Goal: Transaction & Acquisition: Purchase product/service

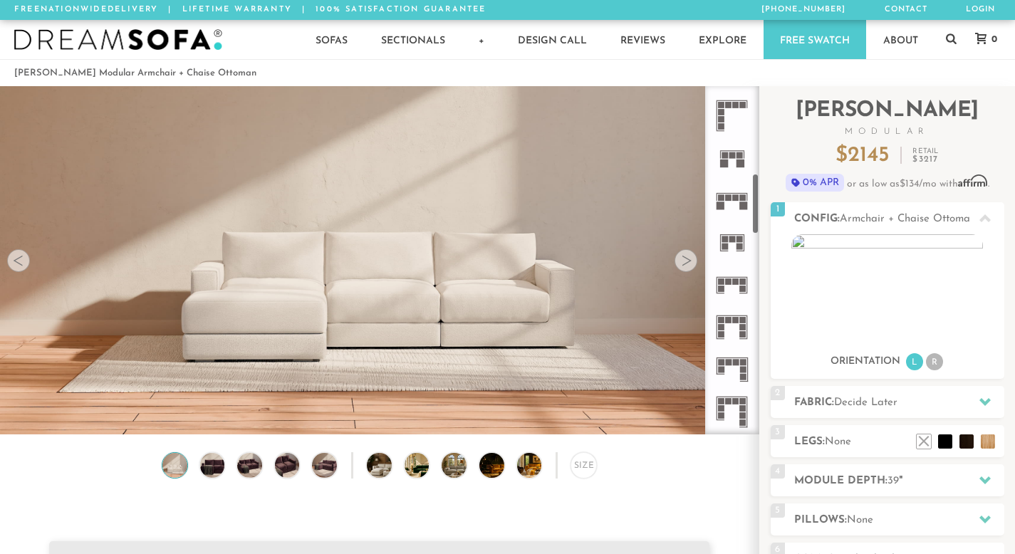
scroll to position [553, 0]
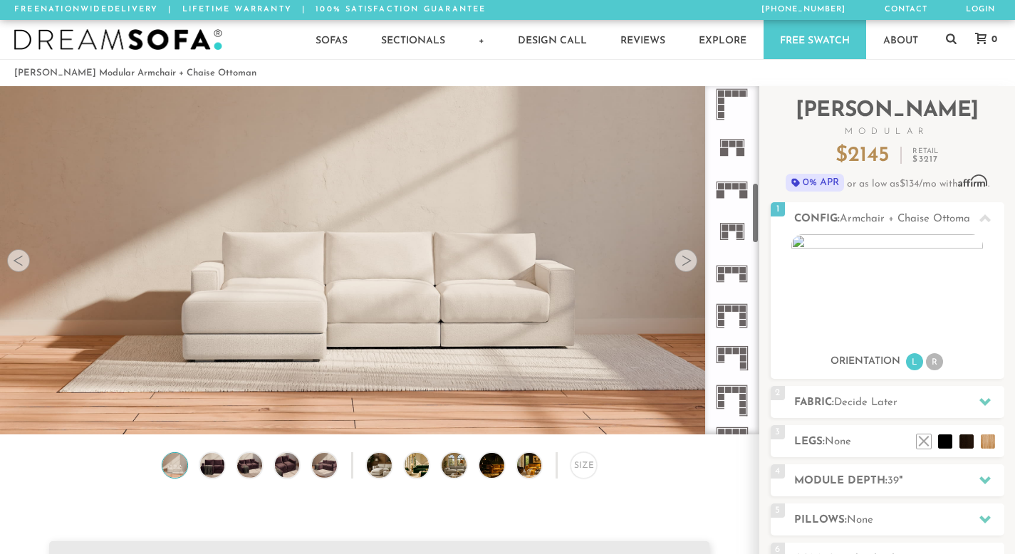
click at [744, 147] on rect at bounding box center [744, 143] width 1 height 7
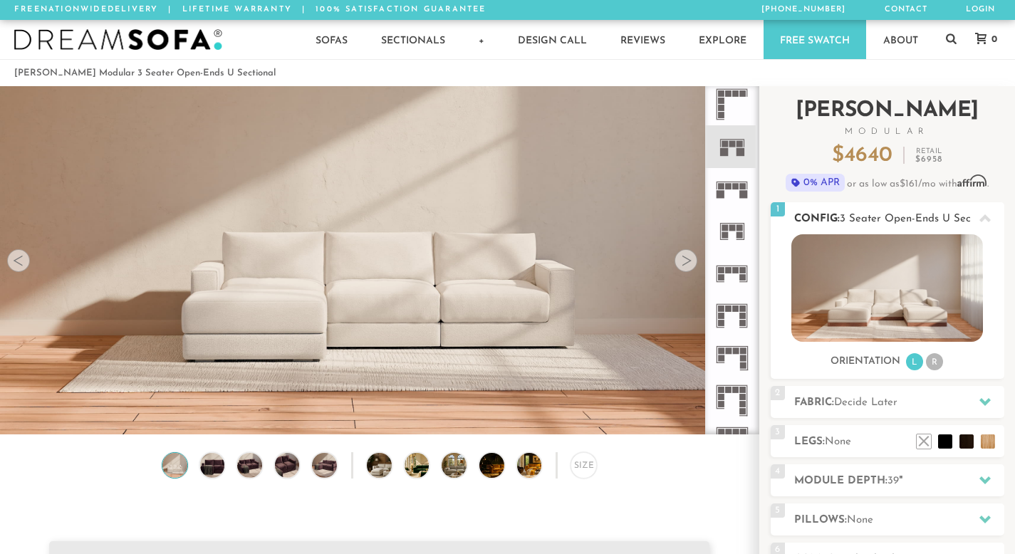
click at [892, 214] on span "3 Seater Open-Ends U Sectional" at bounding box center [919, 219] width 158 height 11
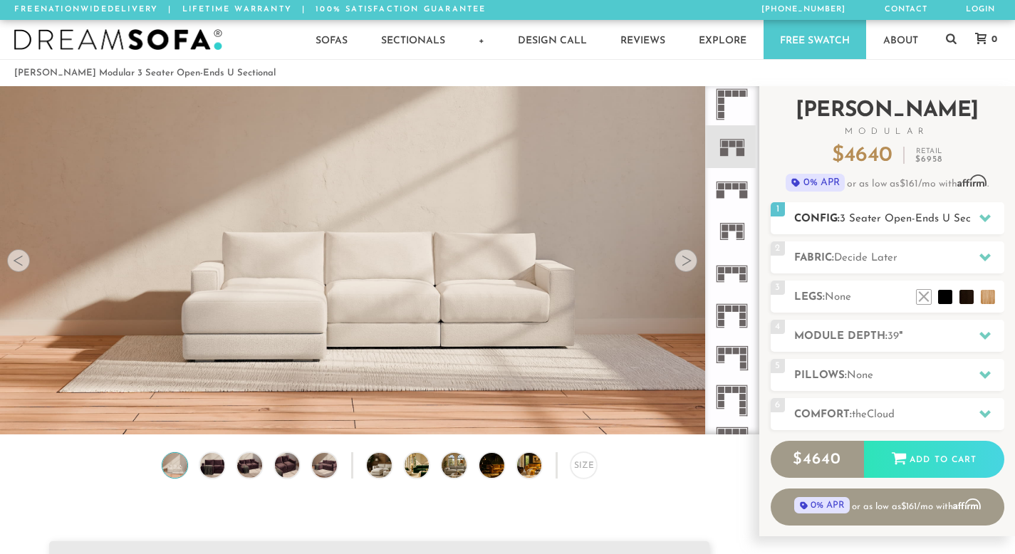
click at [892, 214] on span "3 Seater Open-Ends U Sectional" at bounding box center [919, 219] width 158 height 11
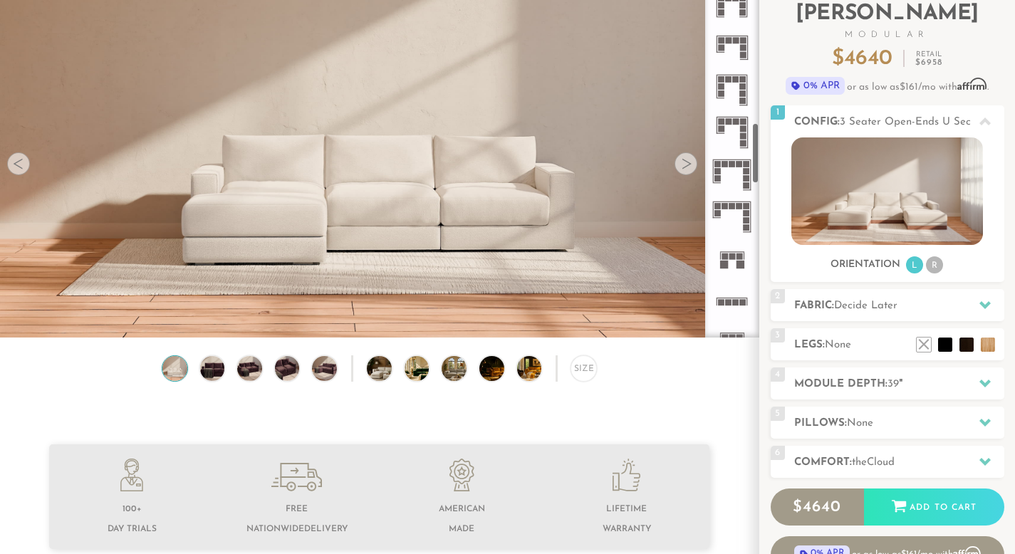
scroll to position [835, 0]
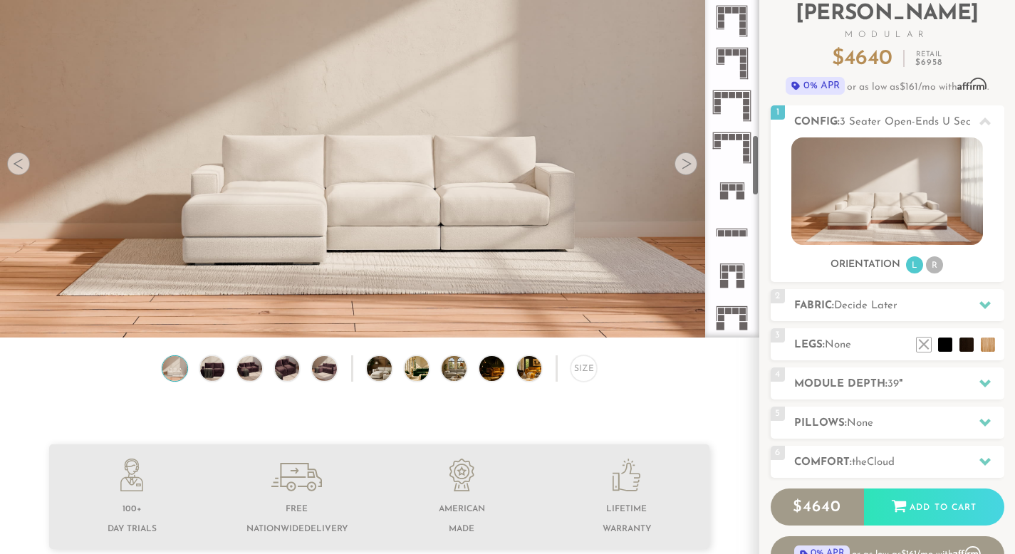
click at [733, 234] on rect at bounding box center [736, 233] width 6 height 6
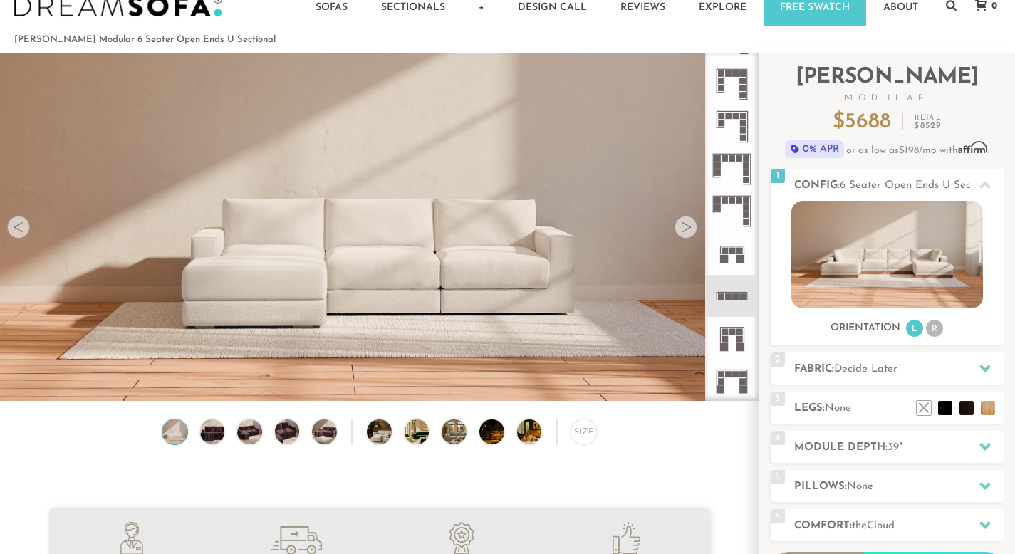
scroll to position [59, 0]
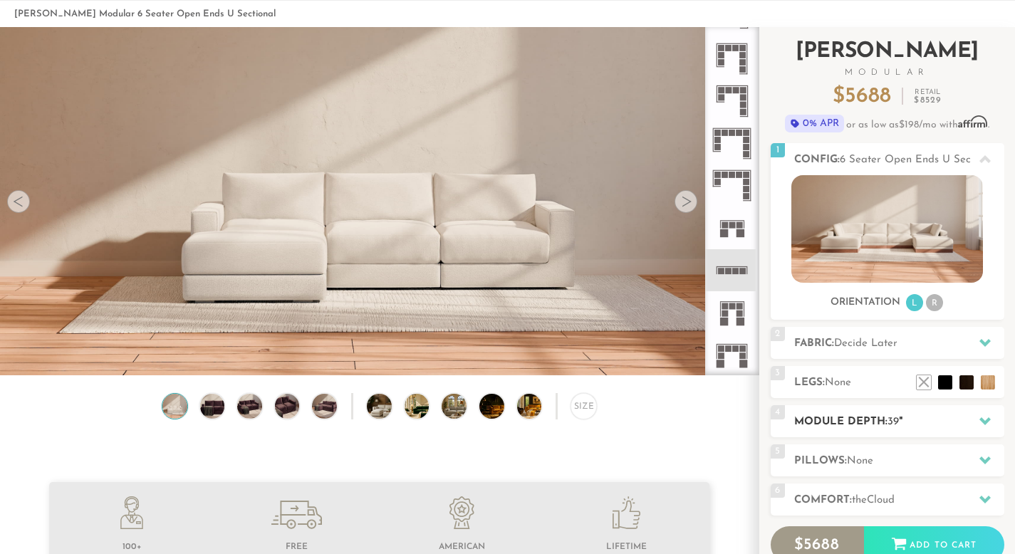
click at [838, 414] on div "4 Module Depth: 39 "" at bounding box center [888, 421] width 234 height 32
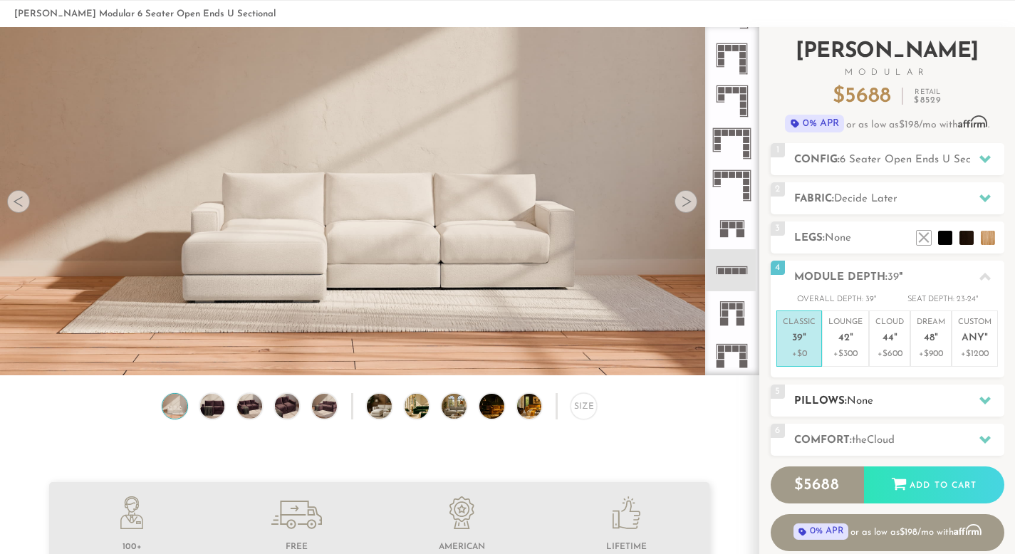
click at [838, 405] on h2 "Pillows: None" at bounding box center [899, 401] width 210 height 16
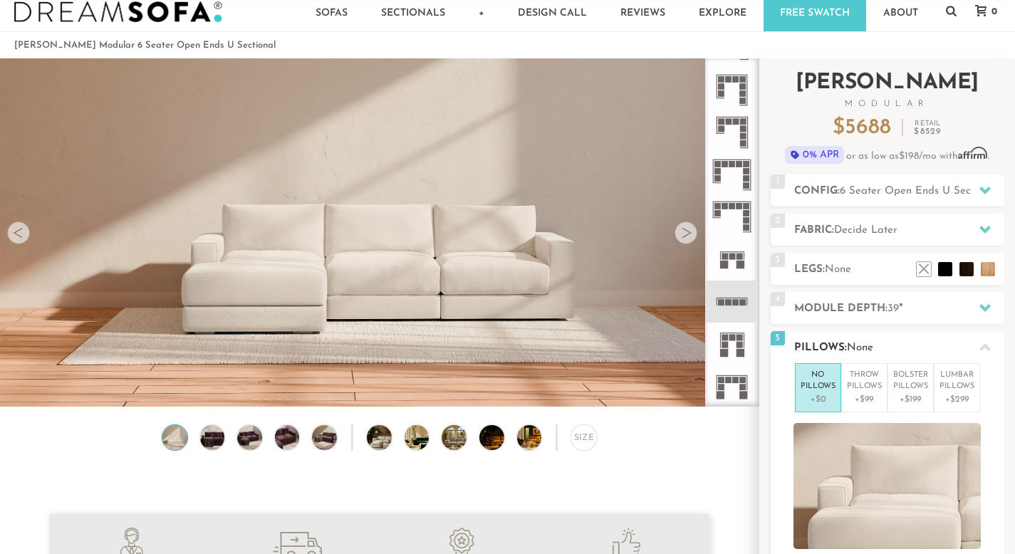
scroll to position [3, 0]
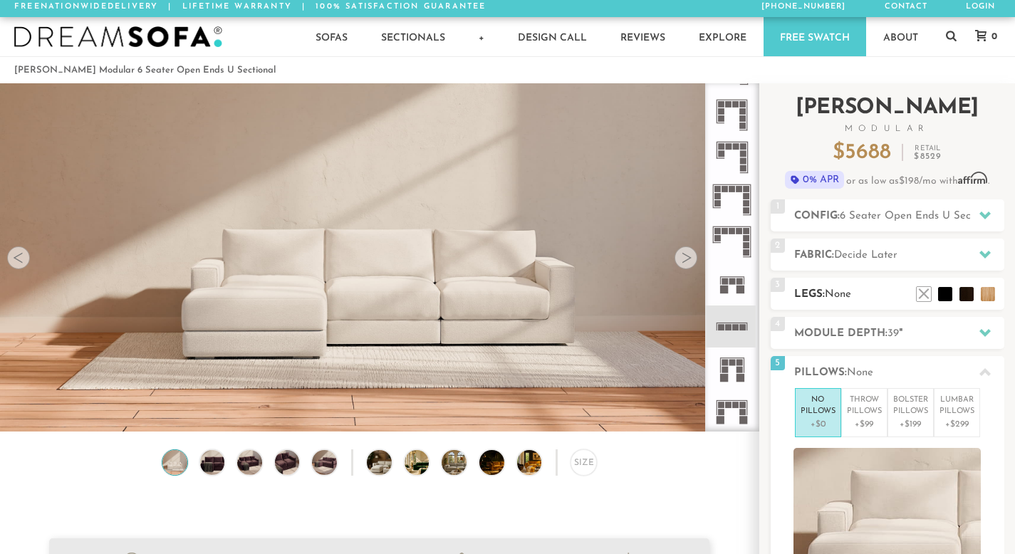
click at [838, 299] on h2 "Legs: None" at bounding box center [899, 294] width 210 height 16
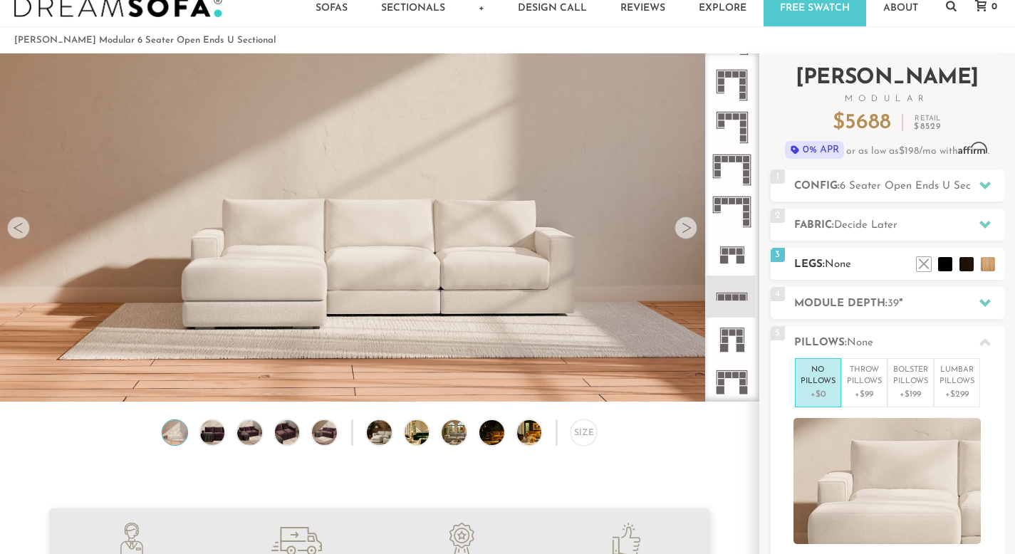
scroll to position [19, 0]
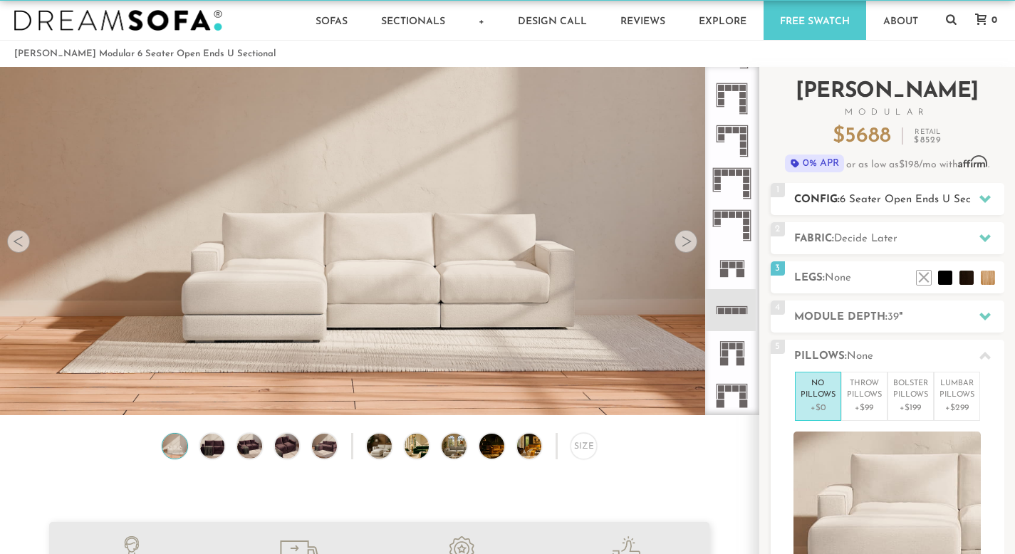
click at [871, 202] on span "6 Seater Open Ends U Sectional" at bounding box center [919, 199] width 158 height 11
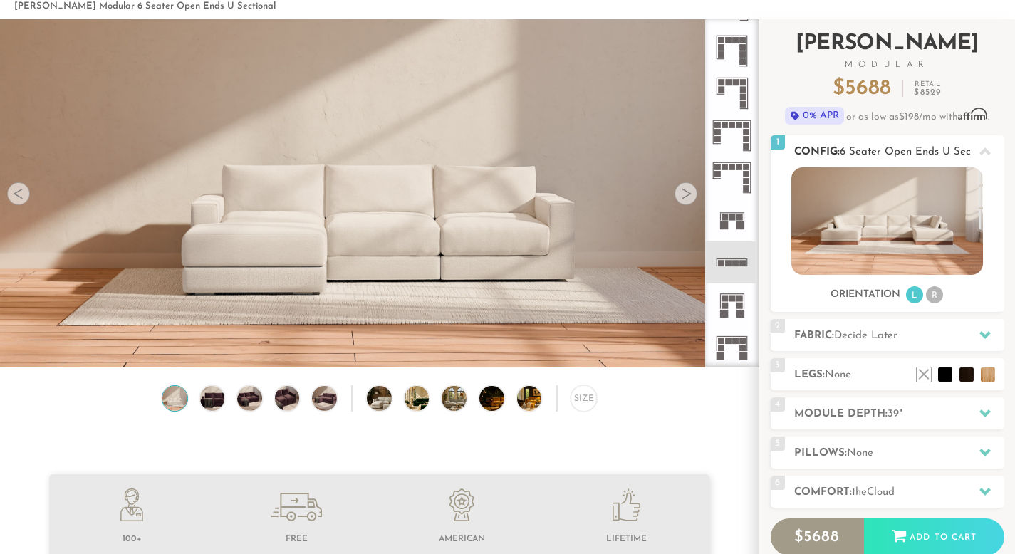
scroll to position [94, 0]
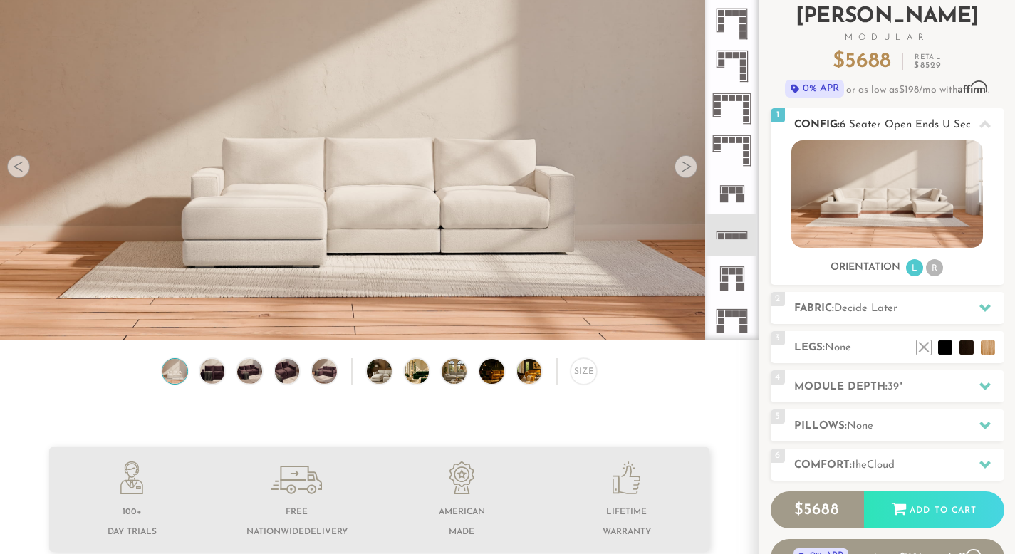
click at [931, 264] on li "R" at bounding box center [934, 267] width 17 height 17
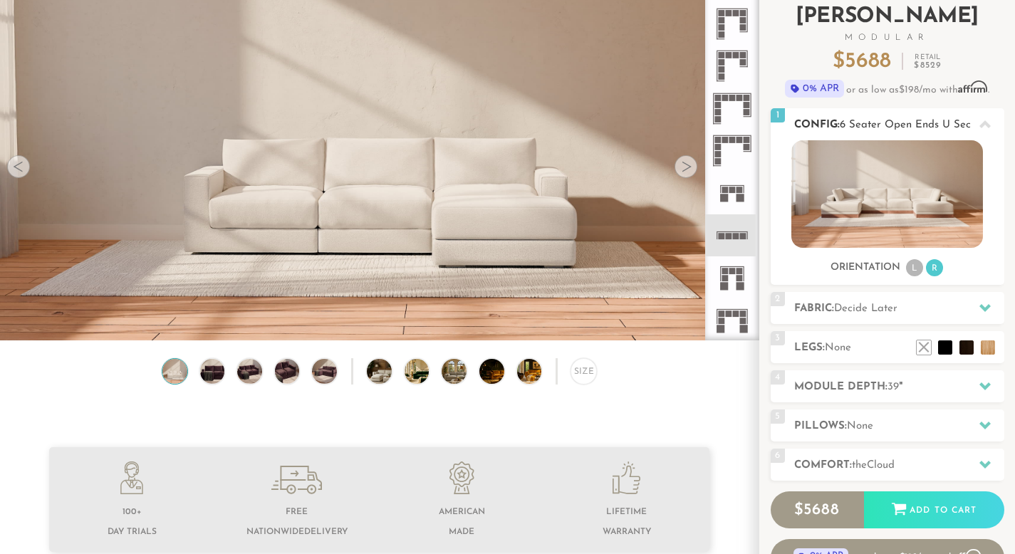
click at [917, 263] on li "L" at bounding box center [914, 267] width 17 height 17
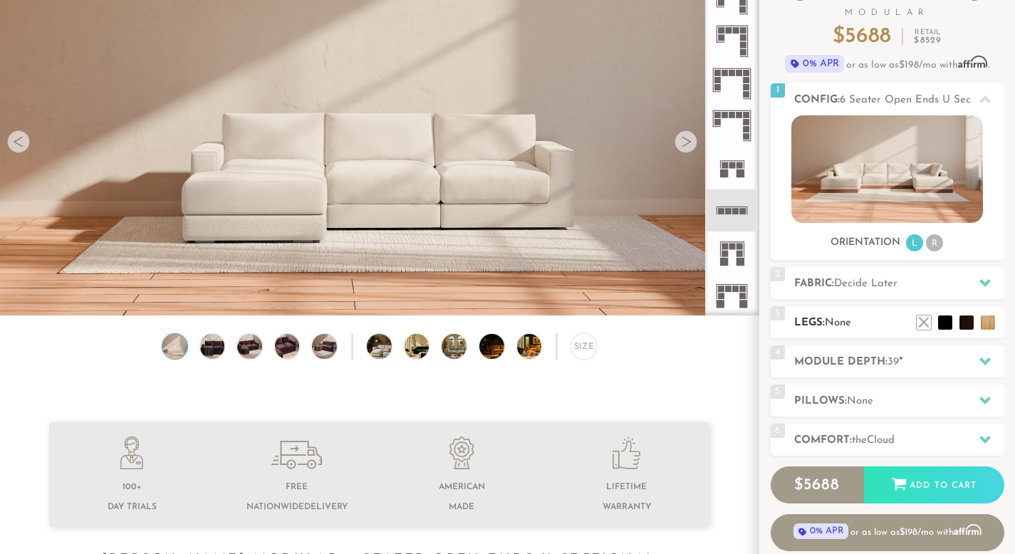
scroll to position [118, 0]
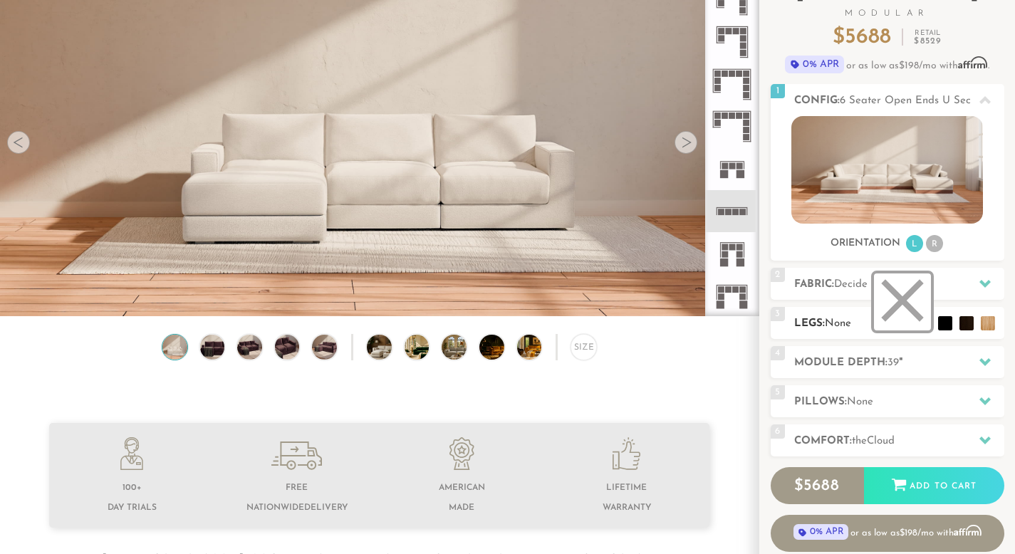
click at [925, 323] on li at bounding box center [902, 301] width 57 height 57
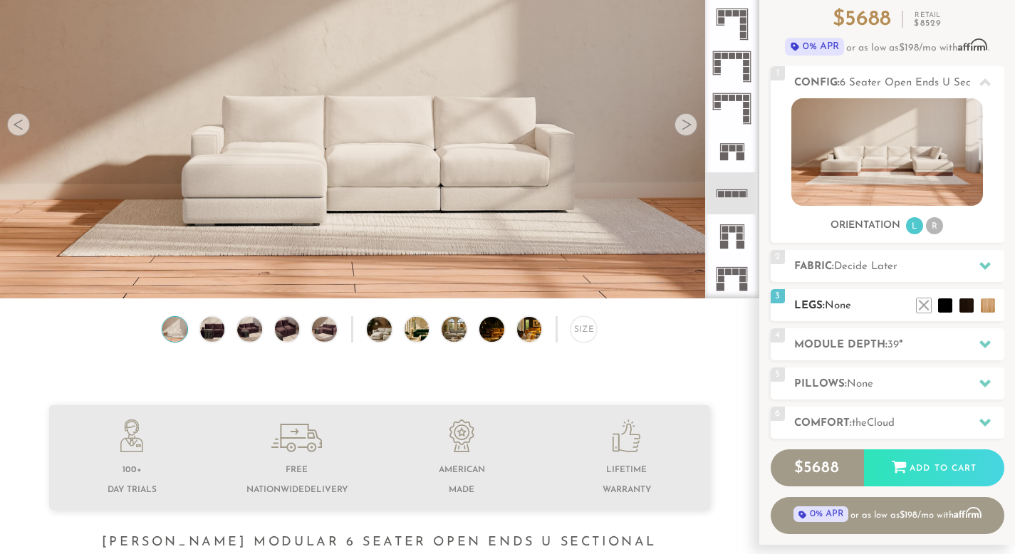
scroll to position [140, 0]
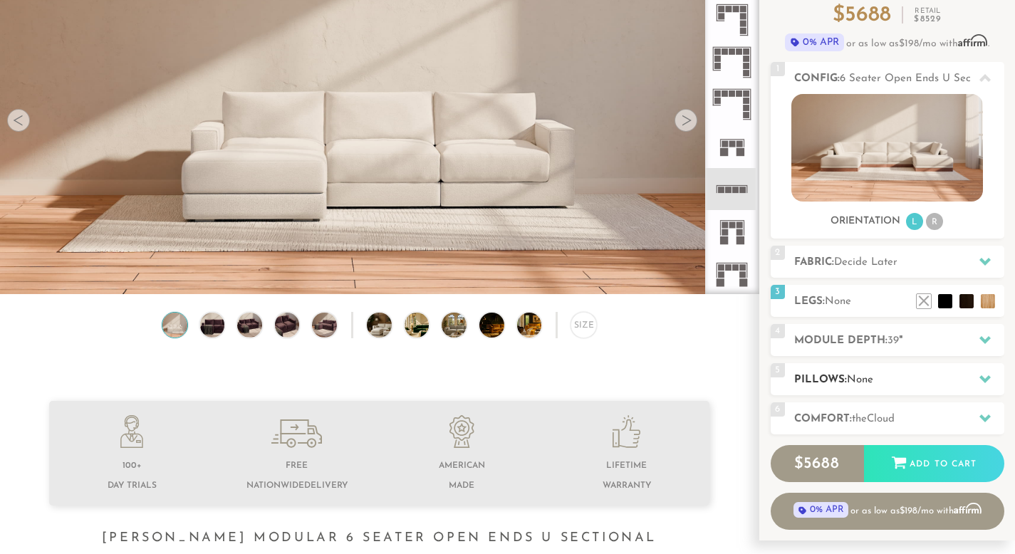
click at [851, 378] on span "None" at bounding box center [860, 380] width 26 height 11
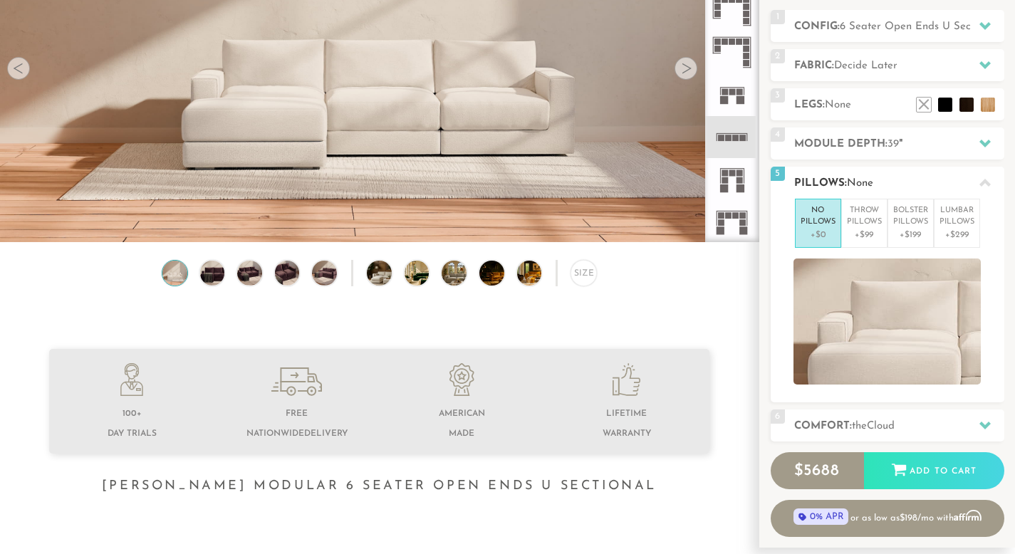
scroll to position [220, 0]
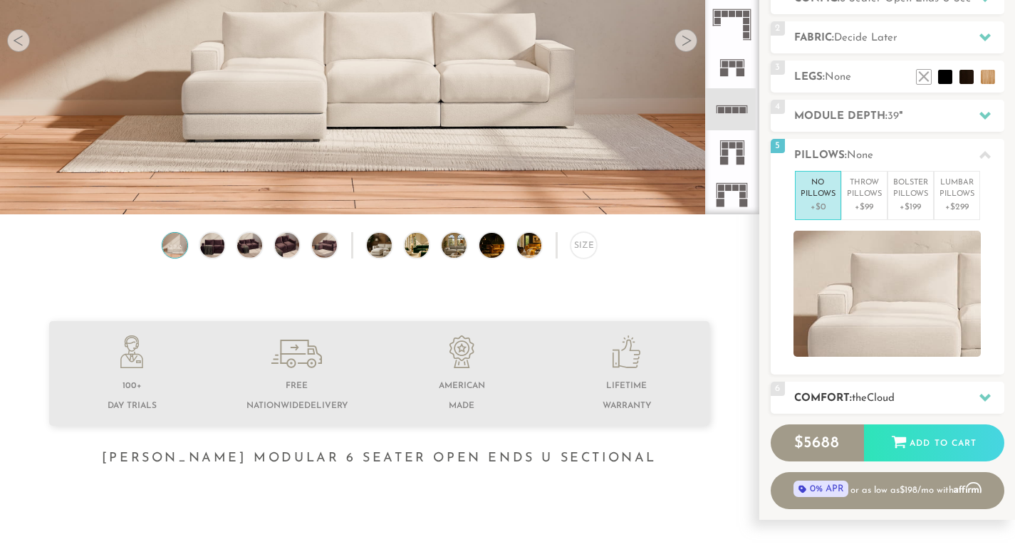
click at [845, 390] on h2 "Comfort: the Cloud" at bounding box center [899, 398] width 210 height 16
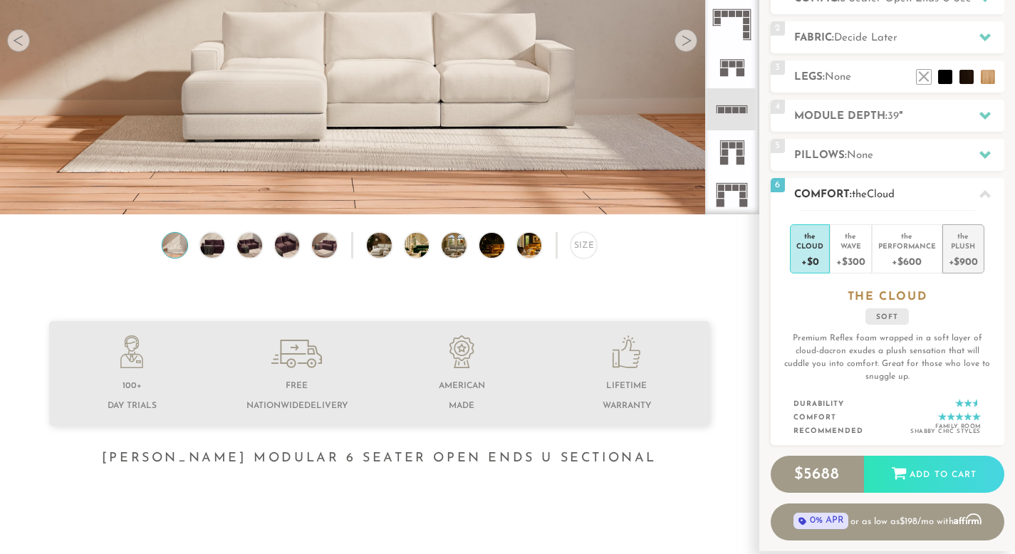
click at [955, 249] on div "Plush" at bounding box center [963, 246] width 29 height 10
